Goal: Task Accomplishment & Management: Manage account settings

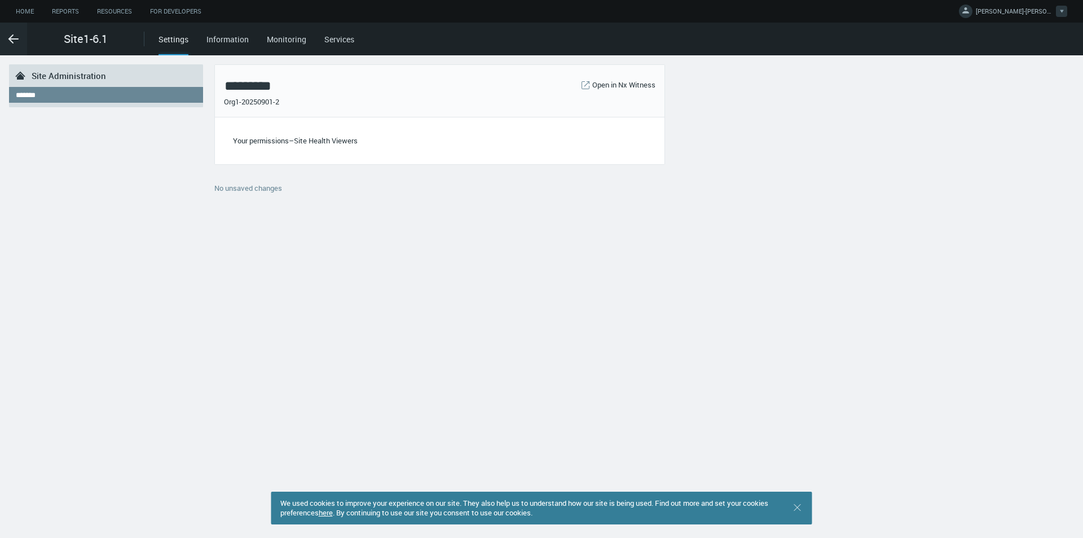
click at [1022, 7] on span "ANNA-CP-ADMIN M." at bounding box center [1015, 13] width 79 height 13
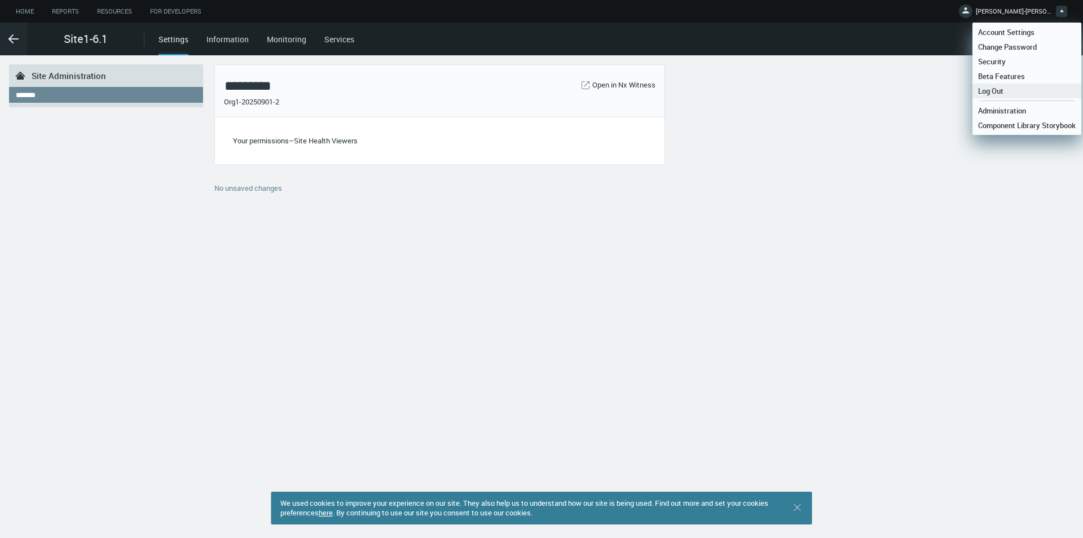
click at [1009, 88] on link "Log Out" at bounding box center [1027, 90] width 109 height 15
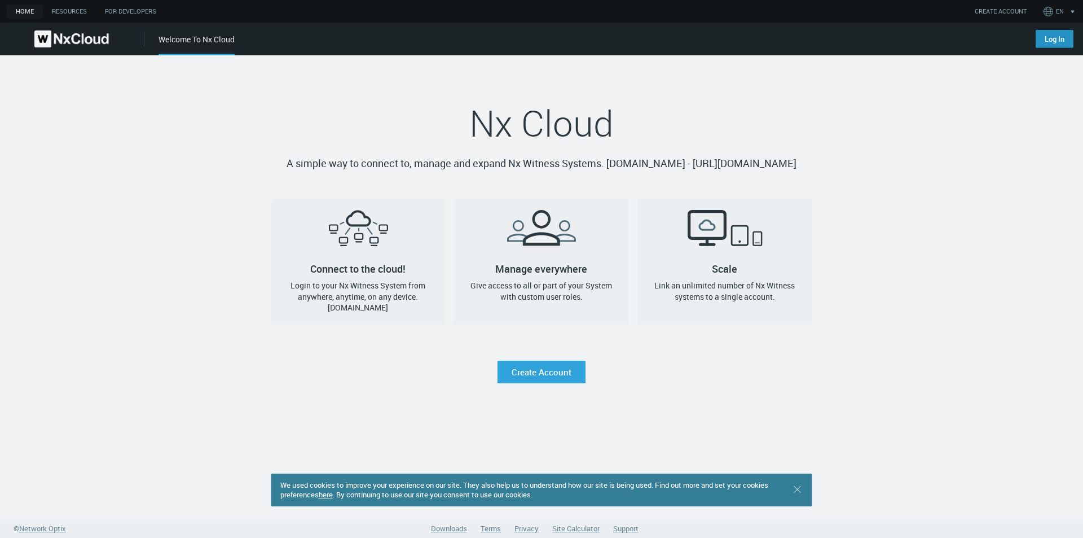
click at [1049, 41] on link "Log In" at bounding box center [1055, 39] width 38 height 18
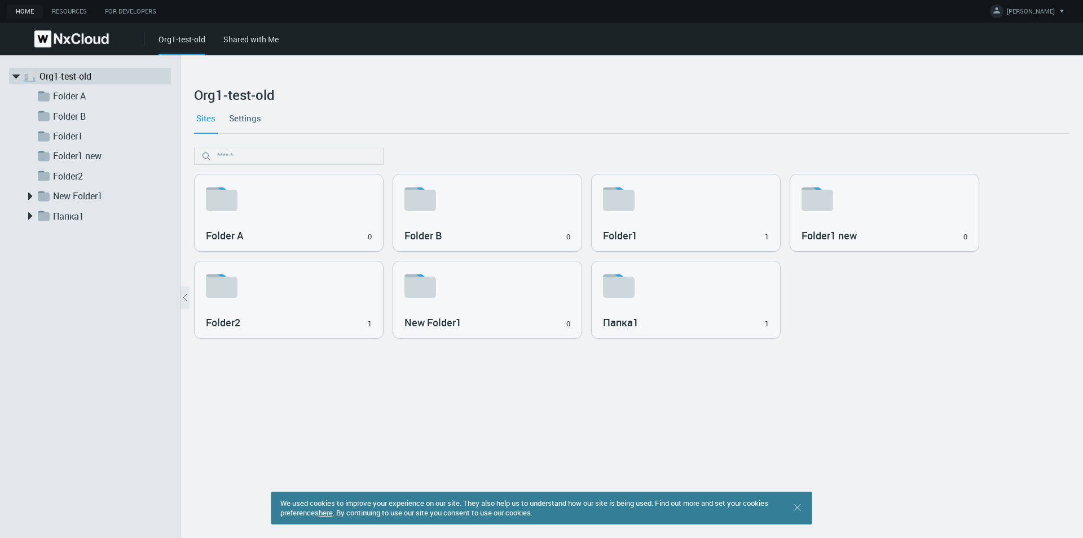
click at [261, 41] on link "Shared with Me" at bounding box center [250, 39] width 55 height 11
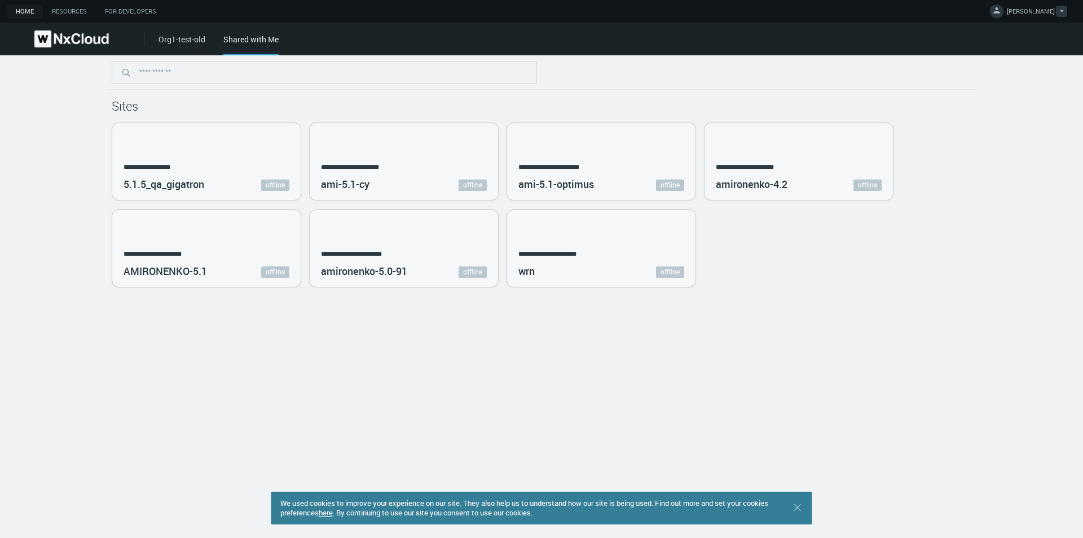
click at [1026, 13] on span "ANNA ADMIN M." at bounding box center [1031, 13] width 48 height 13
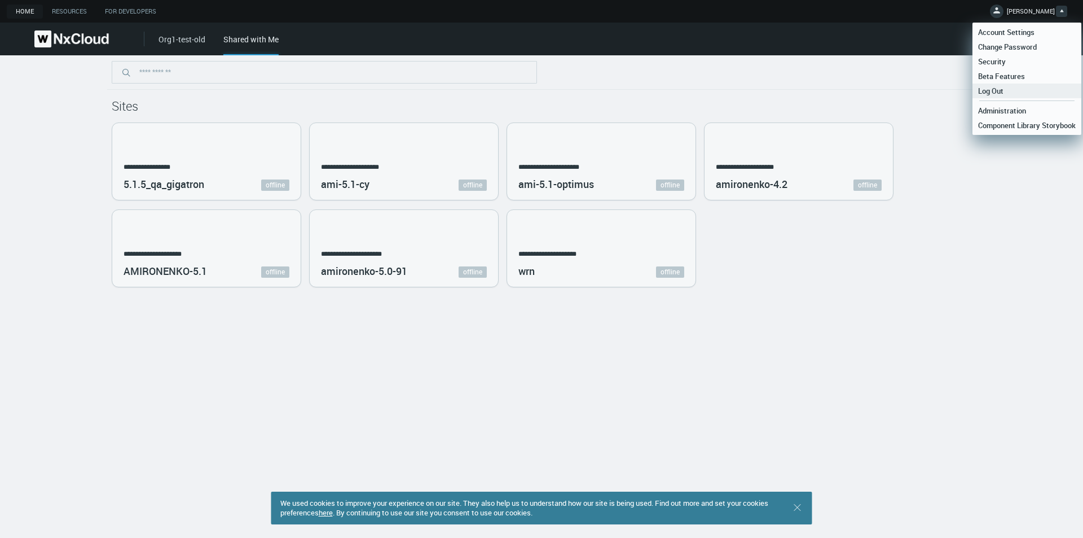
click at [1003, 90] on span "Log Out" at bounding box center [991, 91] width 37 height 10
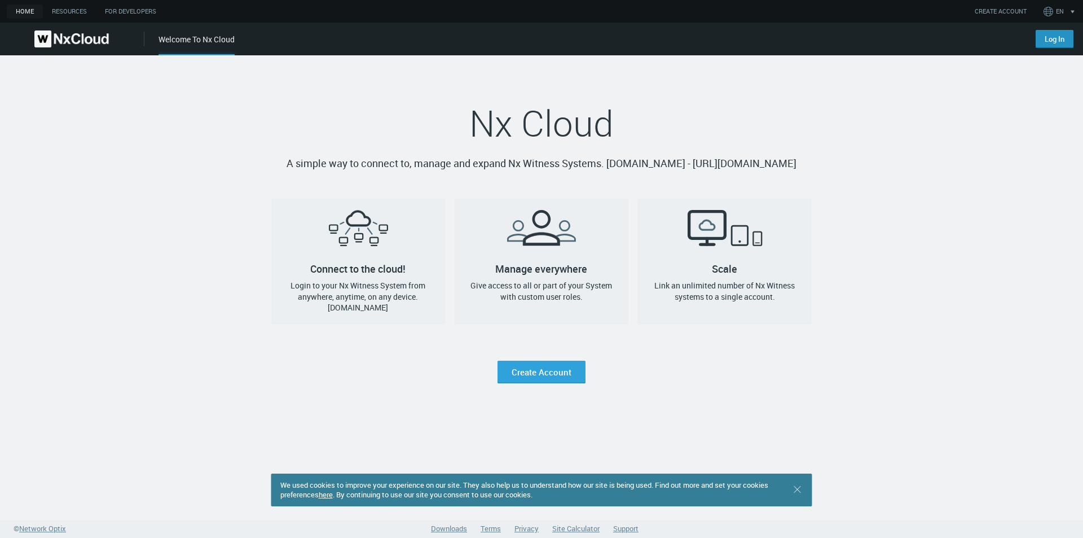
click at [1052, 43] on link "Log In" at bounding box center [1055, 39] width 38 height 18
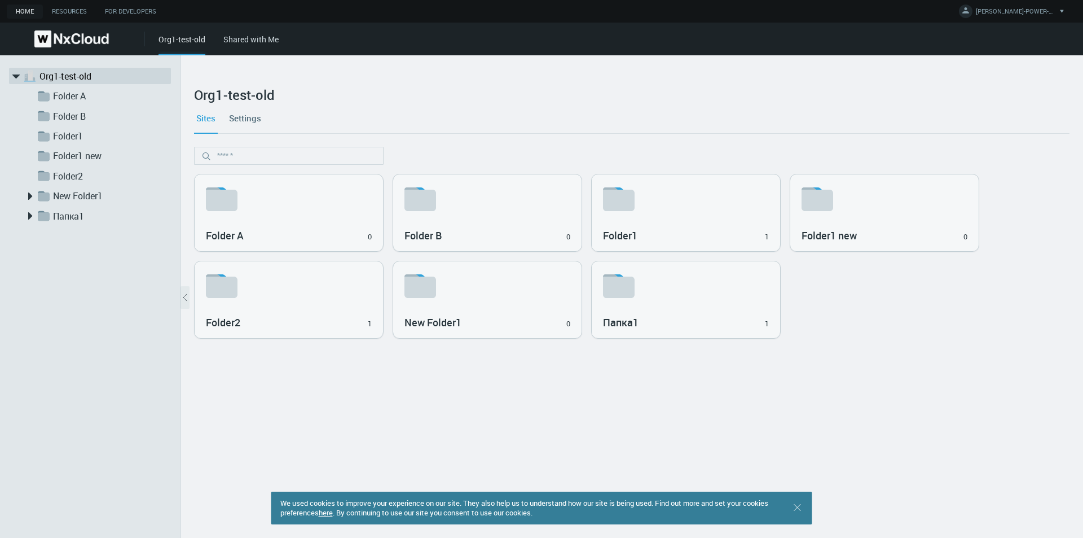
click at [244, 42] on link "Shared with Me" at bounding box center [250, 39] width 55 height 11
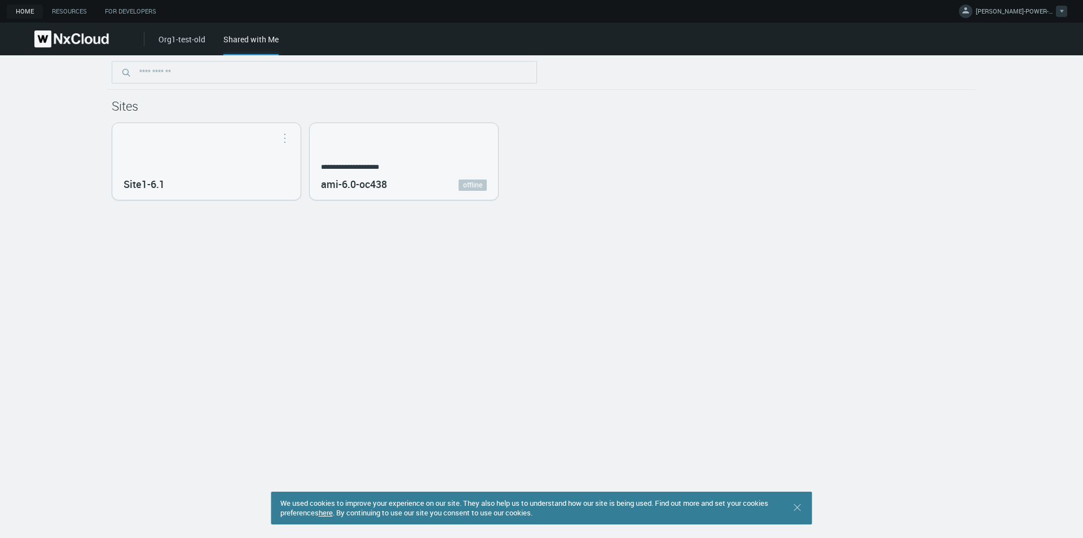
click at [997, 16] on span "ANNA-POWER-USER M." at bounding box center [1015, 13] width 79 height 13
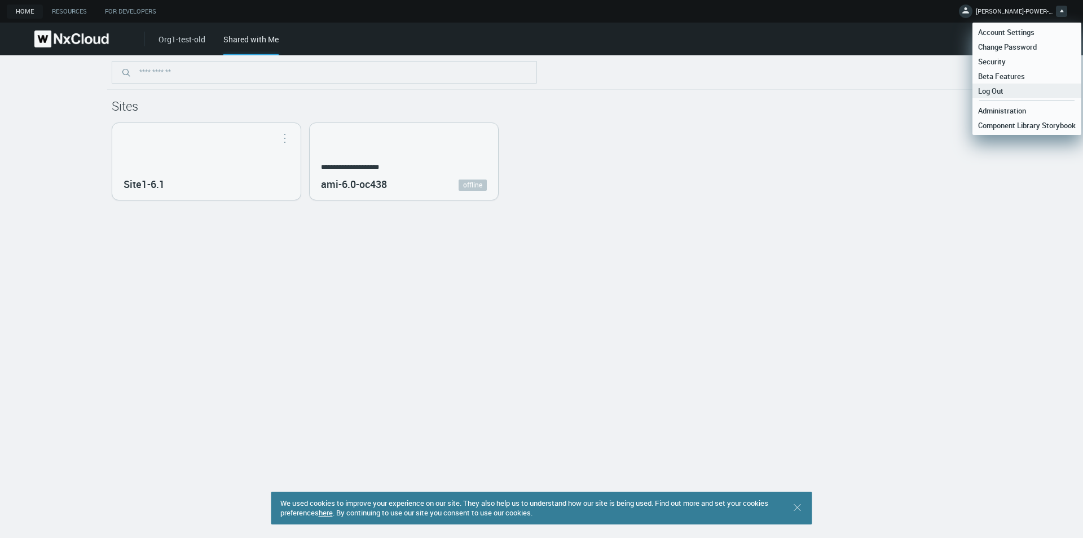
click at [1010, 87] on link "Log Out" at bounding box center [1027, 90] width 109 height 15
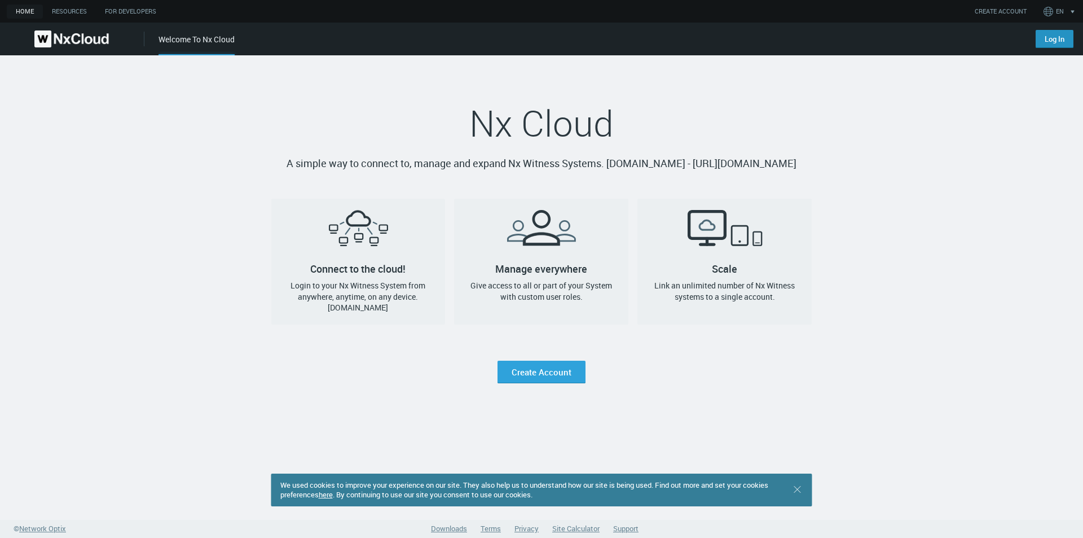
click at [1047, 45] on link "Log In" at bounding box center [1055, 39] width 38 height 18
